Goal: Navigation & Orientation: Find specific page/section

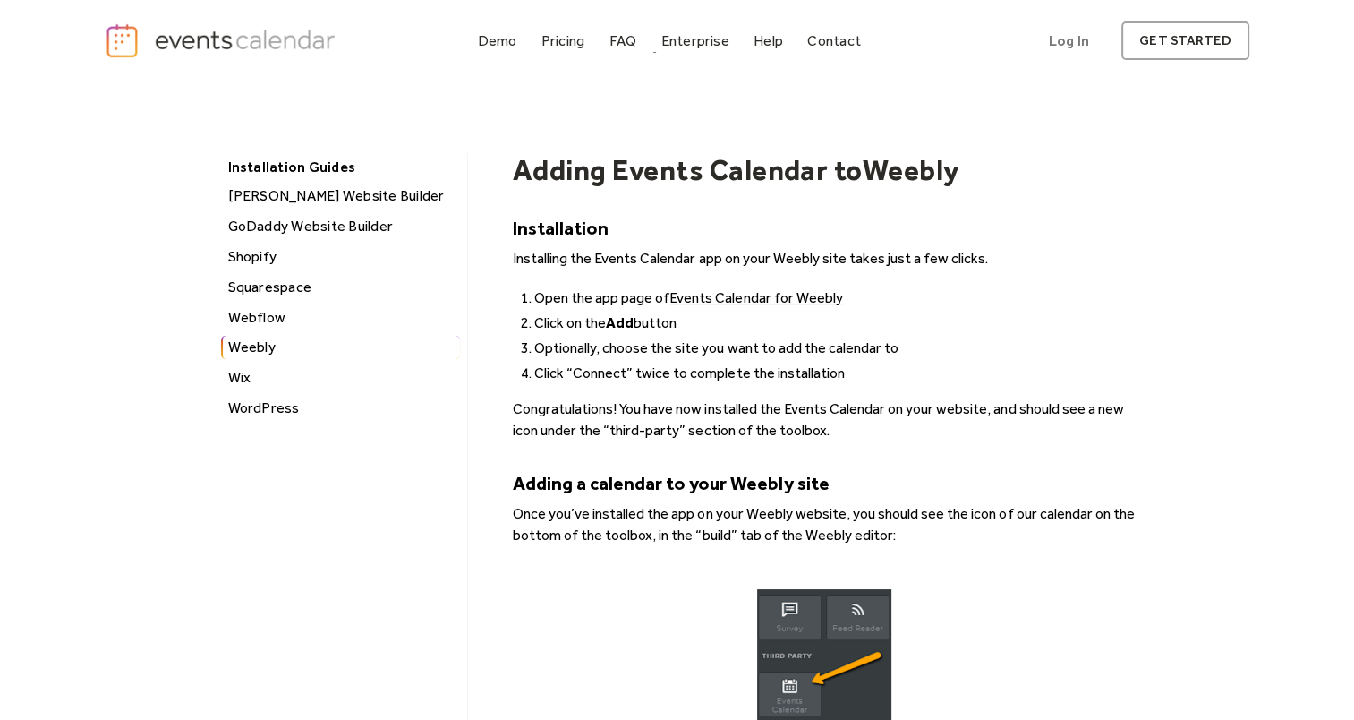
click at [308, 56] on img "home" at bounding box center [223, 40] width 236 height 37
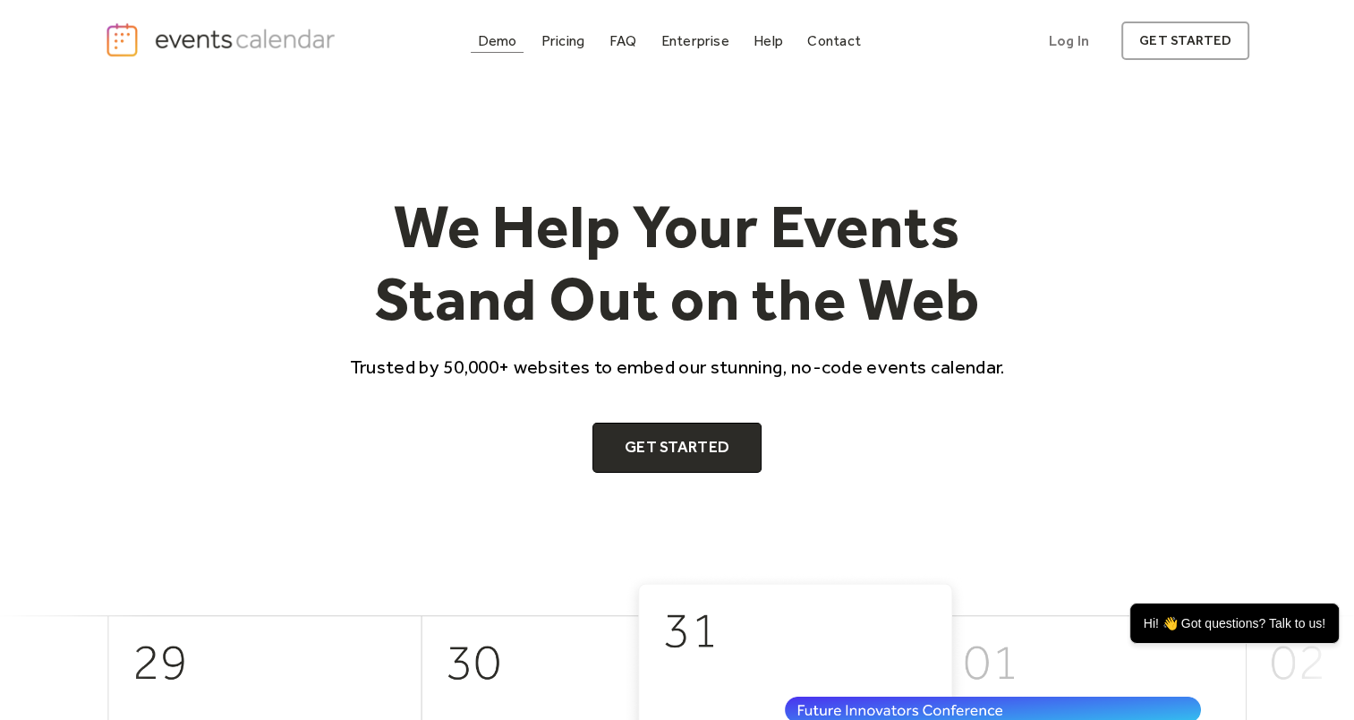
click at [512, 36] on div "Demo" at bounding box center [497, 41] width 39 height 10
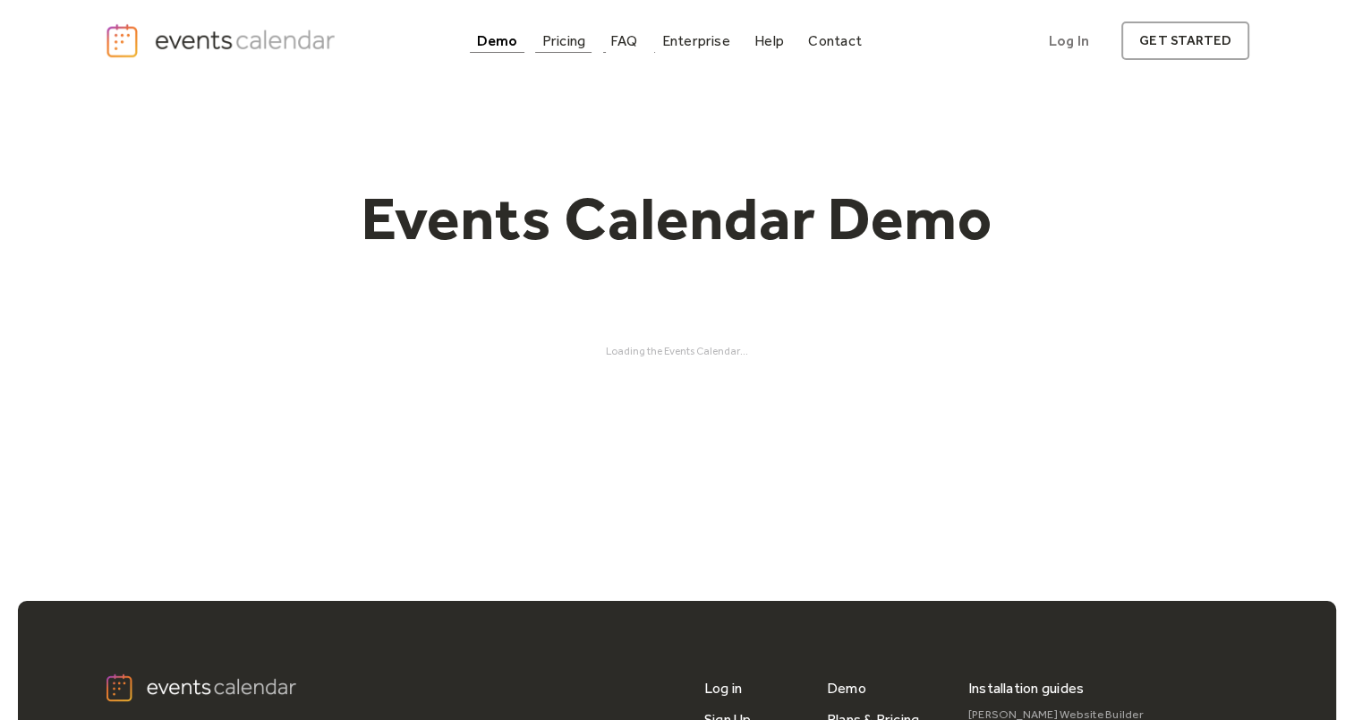
click at [560, 45] on div "Pricing" at bounding box center [564, 41] width 44 height 10
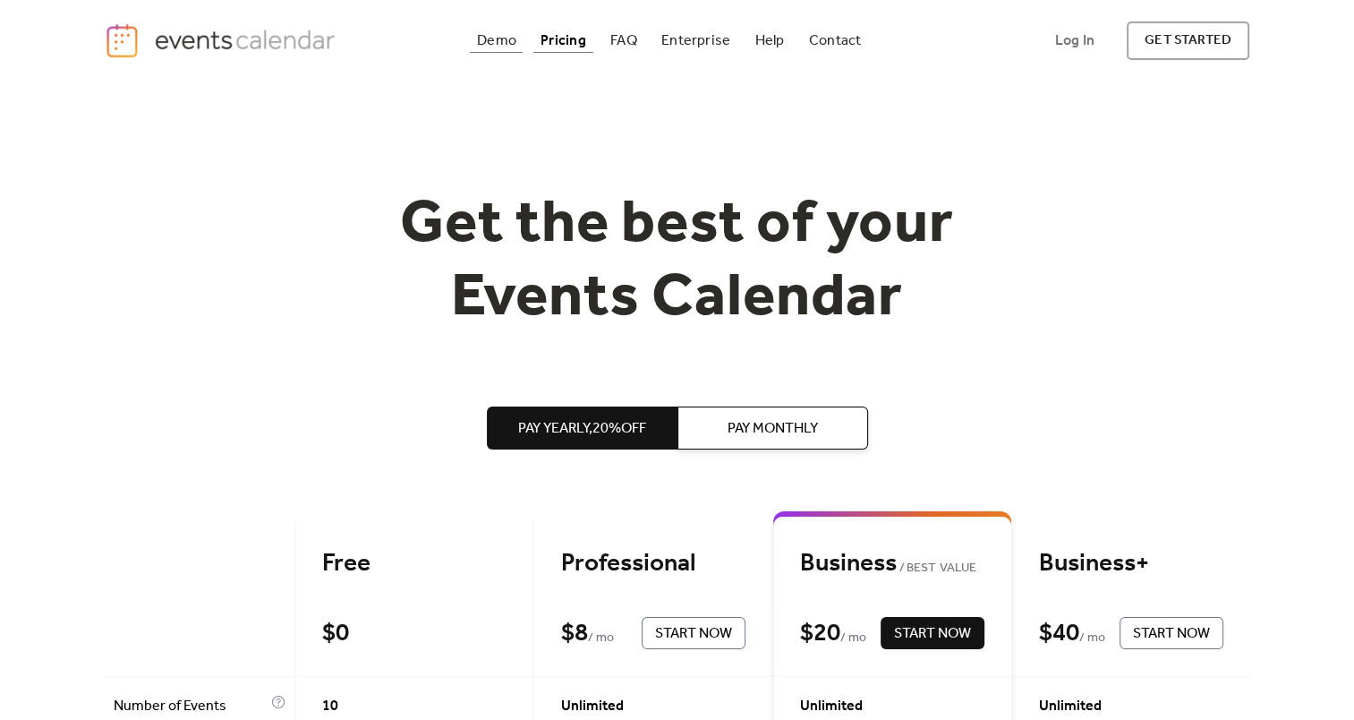
click at [501, 36] on div "Demo" at bounding box center [496, 41] width 39 height 10
